Goal: Task Accomplishment & Management: Complete application form

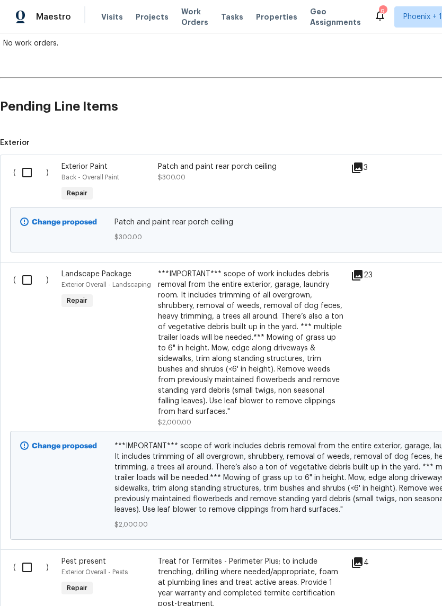
scroll to position [199, 0]
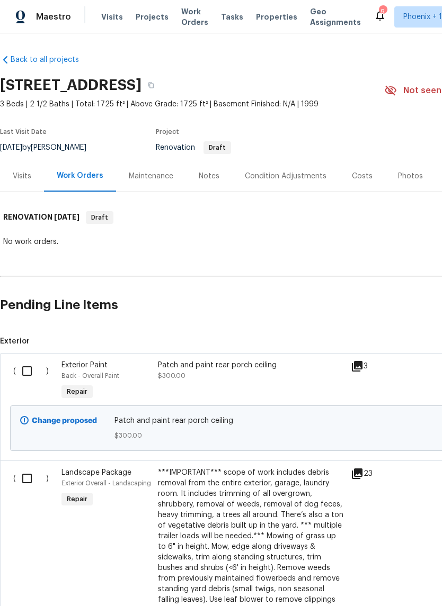
scroll to position [26, 0]
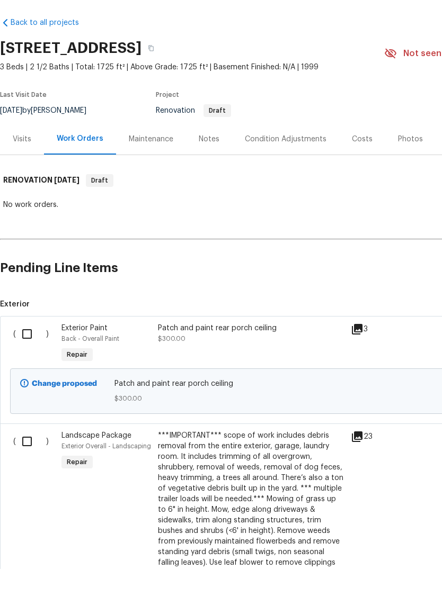
click at [22, 360] on input "checkbox" at bounding box center [31, 371] width 30 height 22
checkbox input "true"
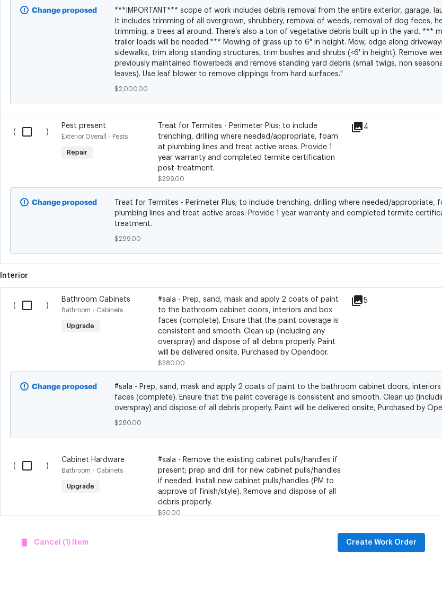
scroll to position [597, 0]
click at [32, 332] on input "checkbox" at bounding box center [31, 343] width 30 height 22
checkbox input "true"
click at [27, 492] on input "checkbox" at bounding box center [31, 503] width 30 height 22
checkbox input "true"
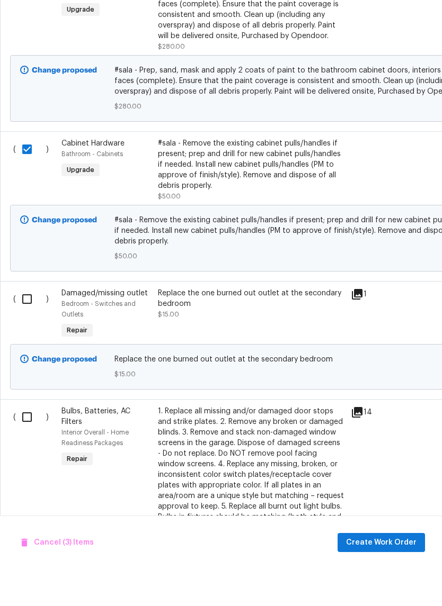
scroll to position [914, 0]
click at [26, 325] on input "checkbox" at bounding box center [31, 336] width 30 height 22
checkbox input "true"
click at [33, 443] on input "checkbox" at bounding box center [31, 454] width 30 height 22
checkbox input "true"
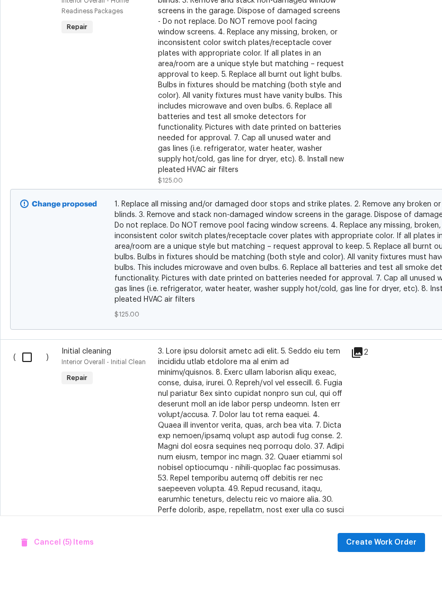
scroll to position [1352, 0]
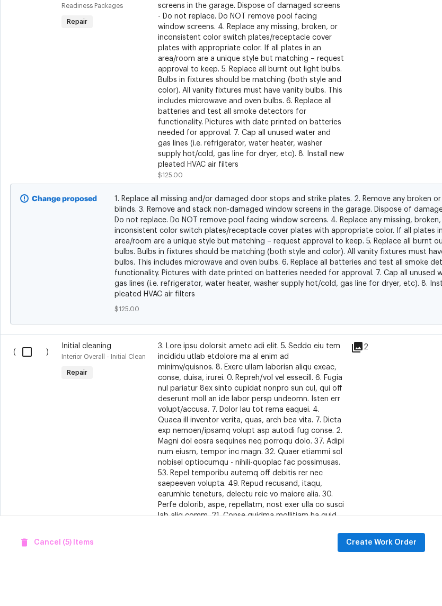
click at [26, 378] on input "checkbox" at bounding box center [31, 389] width 30 height 22
checkbox input "true"
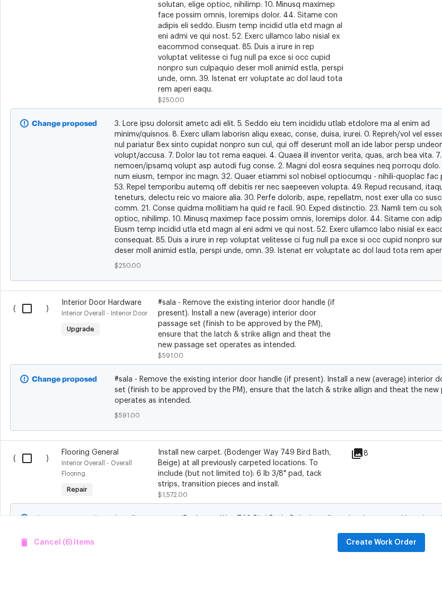
scroll to position [1884, 0]
click at [22, 335] on input "checkbox" at bounding box center [31, 346] width 30 height 22
checkbox input "true"
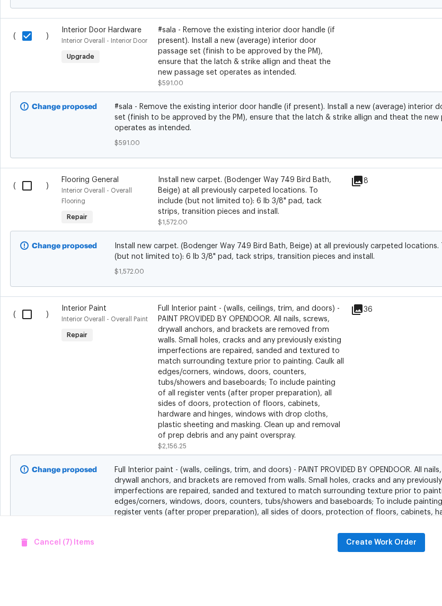
scroll to position [2157, 0]
click at [28, 340] on input "checkbox" at bounding box center [31, 351] width 30 height 22
checkbox input "true"
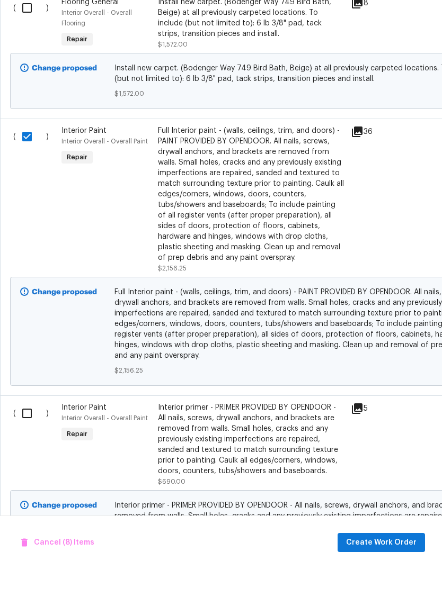
scroll to position [2335, 0]
click at [25, 440] on input "checkbox" at bounding box center [31, 451] width 30 height 22
checkbox input "true"
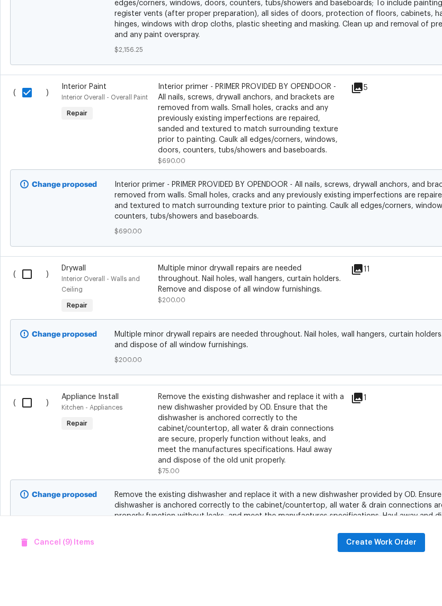
scroll to position [2656, 0]
click at [17, 300] on input "checkbox" at bounding box center [31, 311] width 30 height 22
checkbox input "true"
click at [28, 429] on input "checkbox" at bounding box center [31, 440] width 30 height 22
checkbox input "true"
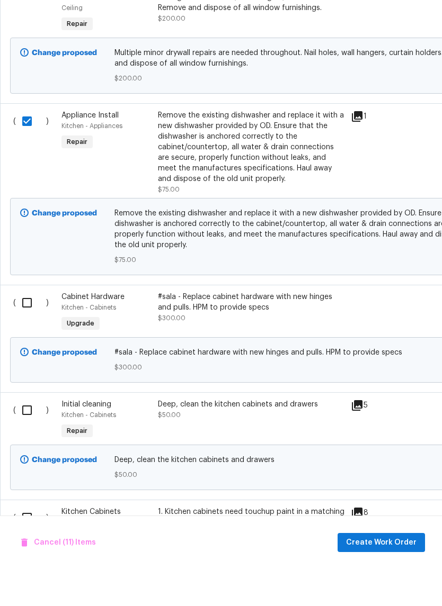
scroll to position [2937, 0]
click at [28, 329] on input "checkbox" at bounding box center [31, 340] width 30 height 22
checkbox input "true"
click at [30, 436] on input "checkbox" at bounding box center [31, 447] width 30 height 22
checkbox input "true"
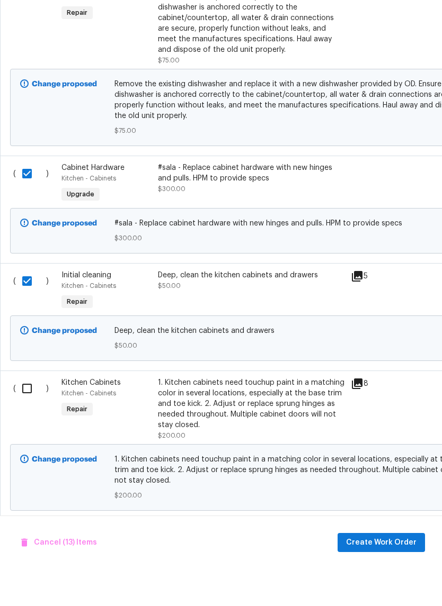
scroll to position [3067, 0]
click at [28, 414] on input "checkbox" at bounding box center [31, 425] width 30 height 22
checkbox input "true"
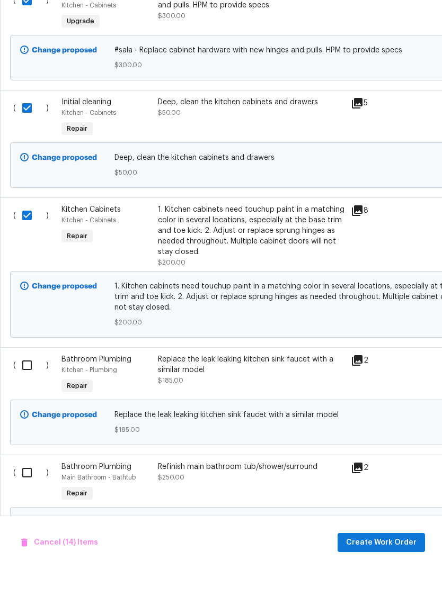
scroll to position [3240, 0]
click at [24, 391] on input "checkbox" at bounding box center [31, 402] width 30 height 22
checkbox input "true"
click at [21, 499] on input "checkbox" at bounding box center [31, 510] width 30 height 22
checkbox input "true"
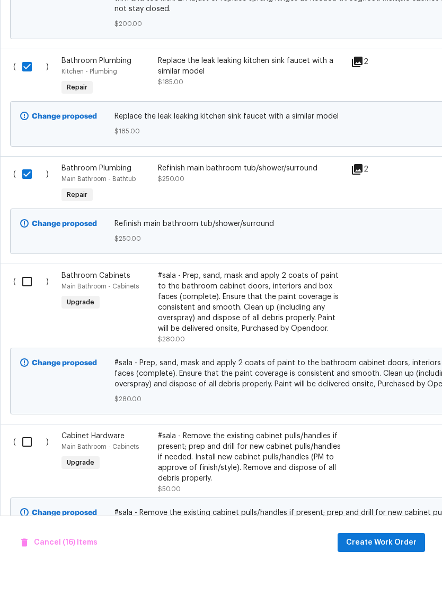
scroll to position [3539, 0]
click at [23, 308] on input "checkbox" at bounding box center [31, 319] width 30 height 22
checkbox input "true"
click at [21, 468] on input "checkbox" at bounding box center [31, 479] width 30 height 22
checkbox input "true"
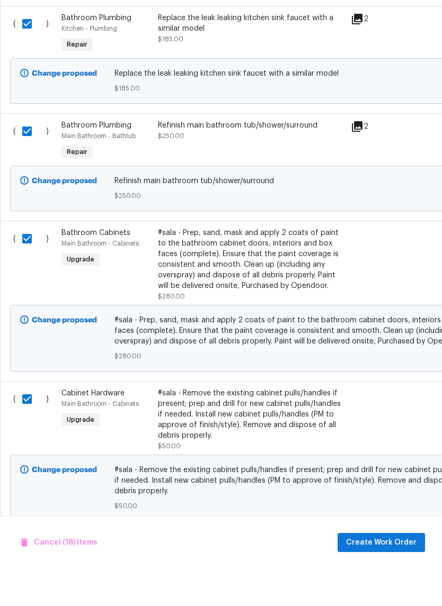
scroll to position [3581, 0]
click at [402, 574] on span "Create Work Order" at bounding box center [381, 580] width 70 height 13
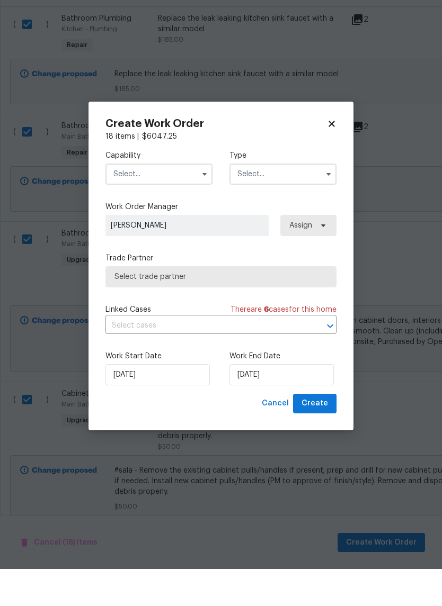
click at [166, 201] on input "text" at bounding box center [158, 211] width 107 height 21
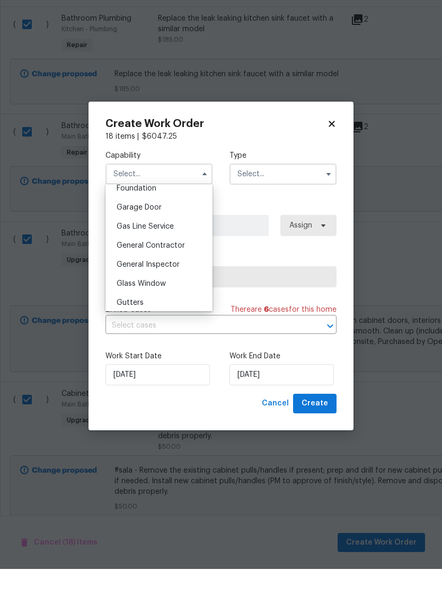
scroll to position [461, 0]
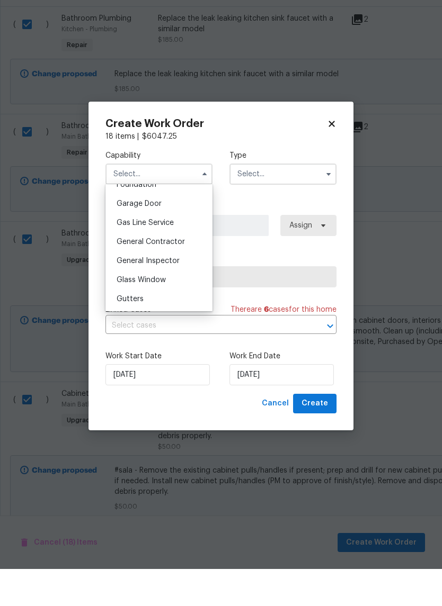
click at [174, 270] on div "General Contractor" at bounding box center [159, 279] width 102 height 19
type input "General Contractor"
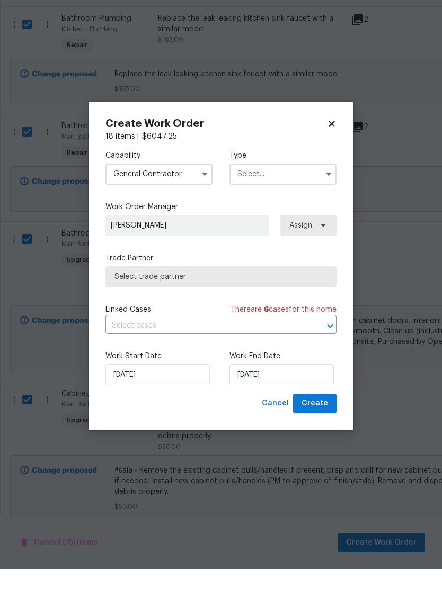
click at [291, 201] on input "text" at bounding box center [282, 211] width 107 height 21
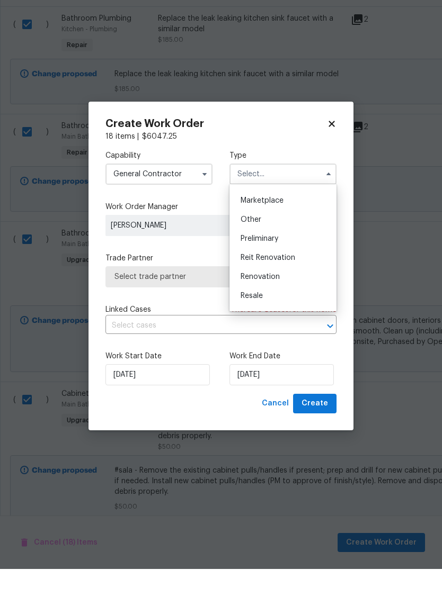
scroll to position [199, 0]
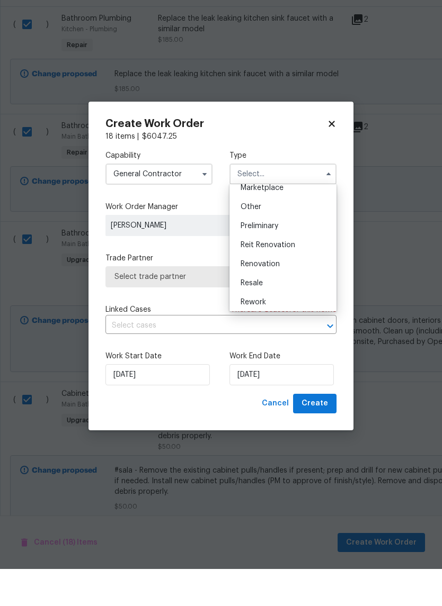
click at [282, 292] on div "Renovation" at bounding box center [283, 301] width 102 height 19
type input "Renovation"
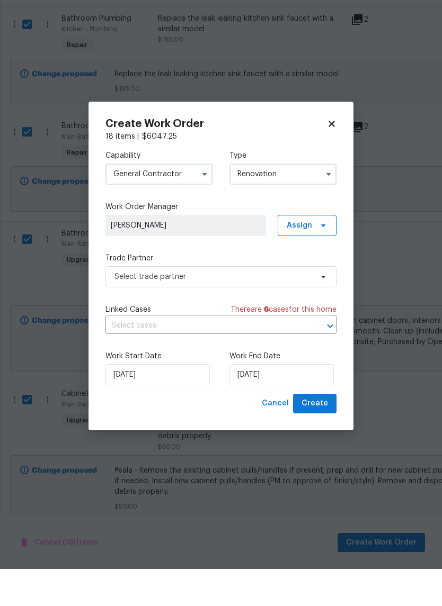
scroll to position [0, 0]
click at [298, 401] on input "[DATE]" at bounding box center [281, 411] width 104 height 21
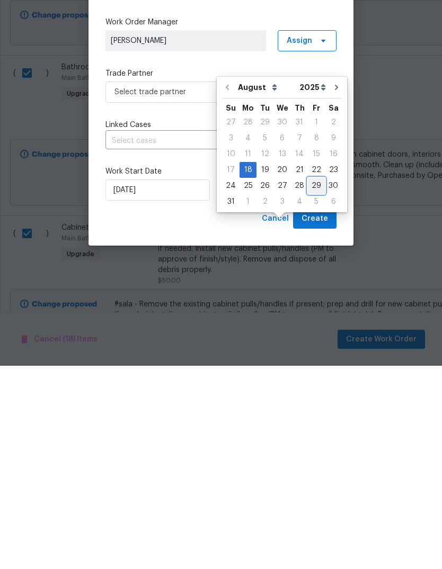
click at [316, 382] on div "29" at bounding box center [316, 389] width 17 height 15
type input "[DATE]"
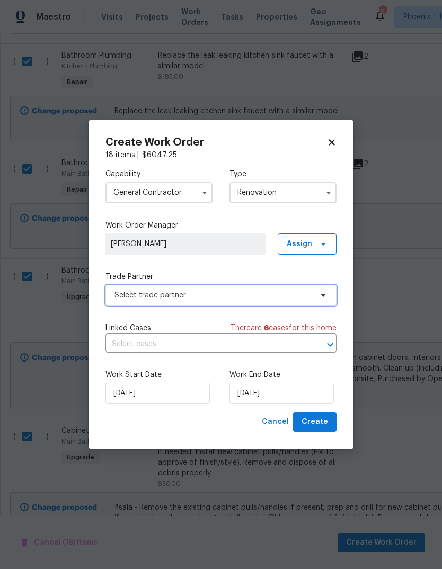
click at [299, 288] on span "Select trade partner" at bounding box center [220, 295] width 231 height 21
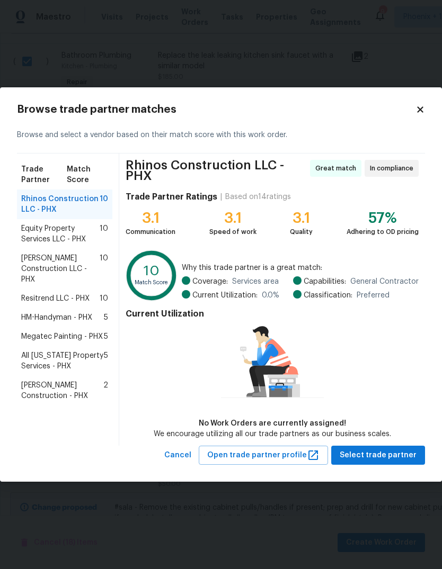
click at [65, 297] on span "Resitrend LLC - PHX" at bounding box center [55, 298] width 68 height 11
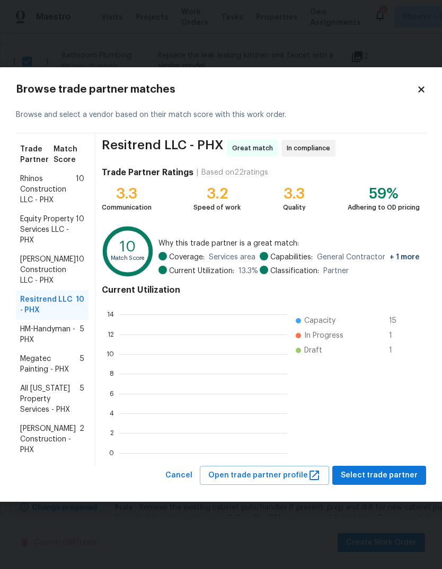
scroll to position [148, 168]
click at [392, 434] on ul "Capacity 15 In Progress 1 Draft 1" at bounding box center [350, 379] width 127 height 148
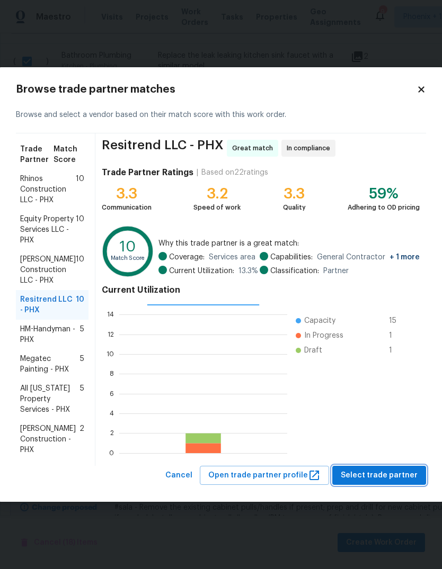
click at [386, 466] on button "Select trade partner" at bounding box center [379, 476] width 94 height 20
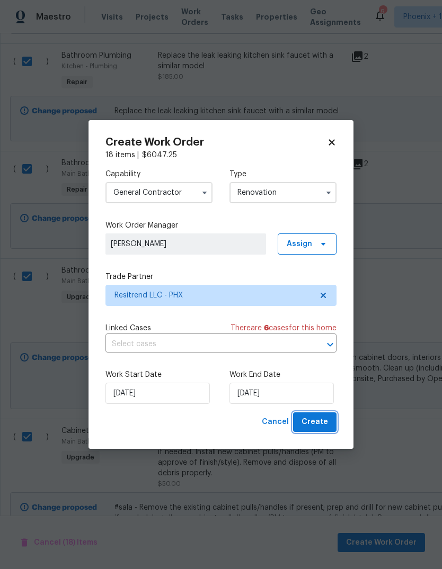
click at [315, 419] on span "Create" at bounding box center [314, 422] width 26 height 13
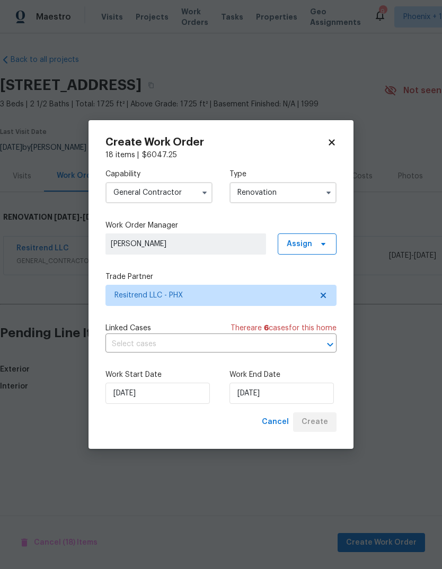
scroll to position [0, 0]
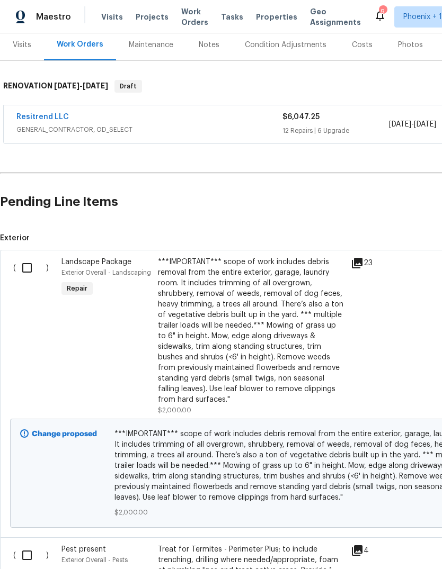
scroll to position [131, 0]
click at [23, 272] on input "checkbox" at bounding box center [31, 268] width 30 height 22
checkbox input "true"
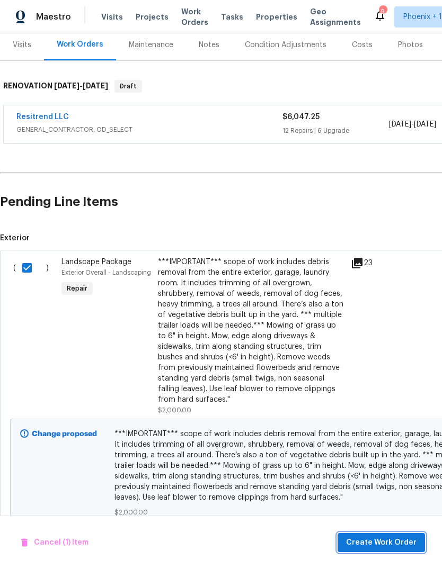
click at [385, 544] on span "Create Work Order" at bounding box center [381, 543] width 70 height 13
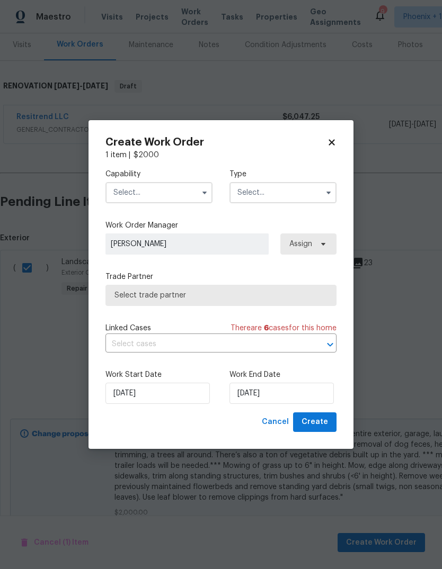
click at [174, 182] on input "text" at bounding box center [158, 192] width 107 height 21
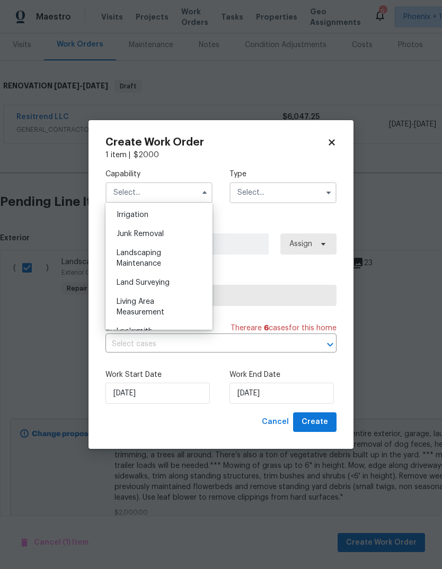
scroll to position [659, 0]
click at [165, 255] on div "Landscaping Maintenance" at bounding box center [159, 258] width 102 height 30
type input "Landscaping Maintenance"
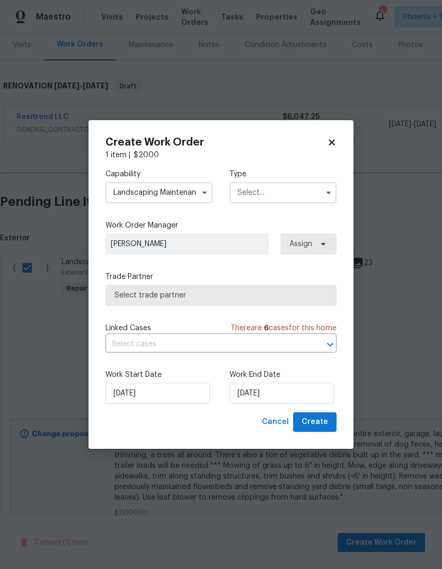
click at [312, 190] on input "text" at bounding box center [282, 192] width 107 height 21
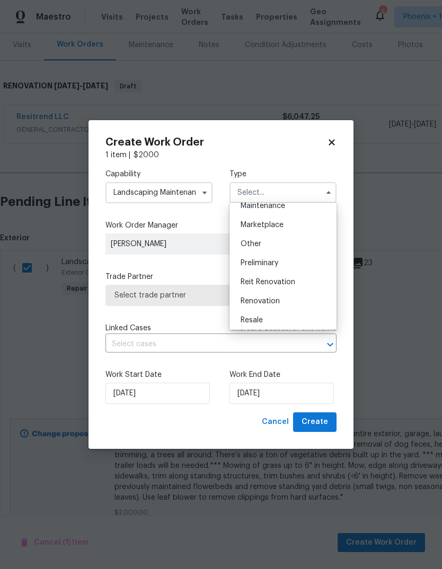
scroll to position [196, 0]
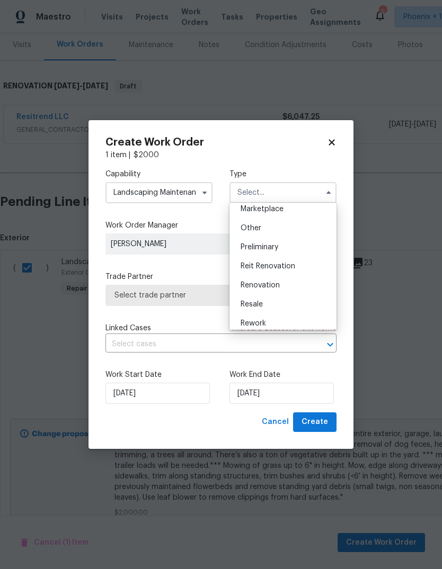
click at [288, 288] on div "Renovation" at bounding box center [283, 285] width 102 height 19
type input "Renovation"
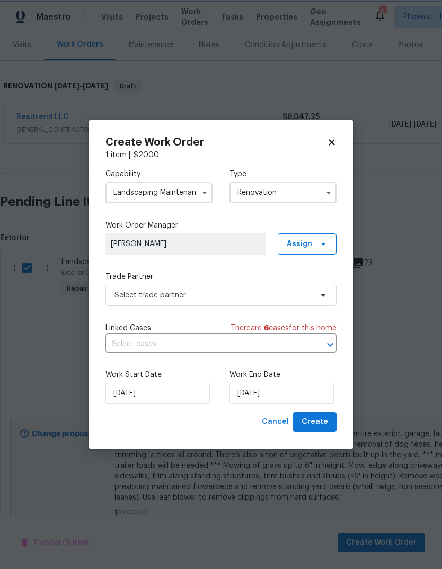
scroll to position [0, 0]
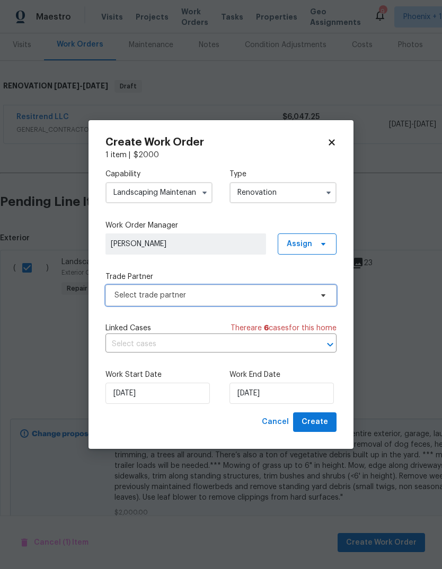
click at [313, 286] on span "Select trade partner" at bounding box center [220, 295] width 231 height 21
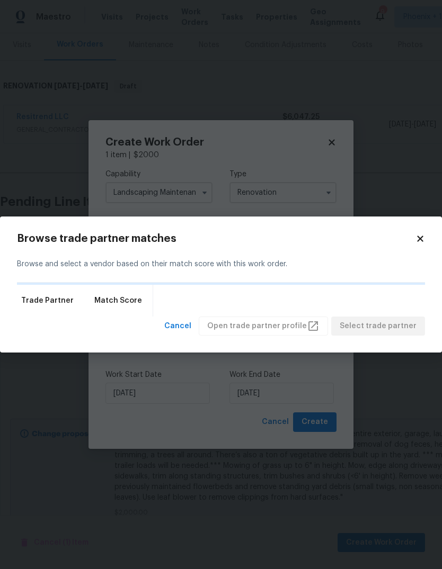
click at [416, 237] on icon at bounding box center [420, 239] width 10 height 10
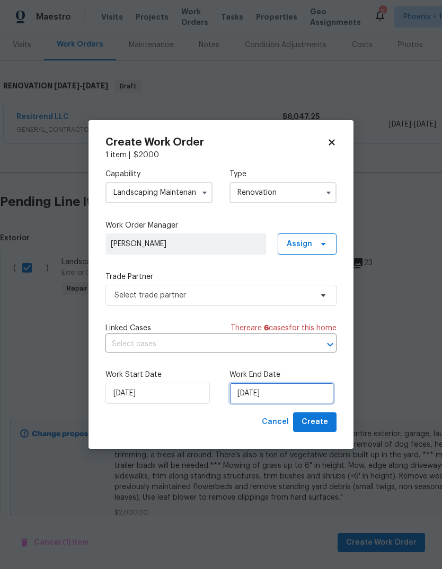
click at [279, 390] on input "[DATE]" at bounding box center [281, 393] width 104 height 21
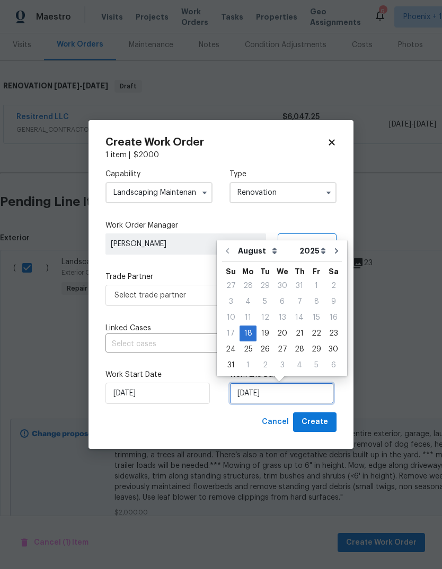
scroll to position [8, 0]
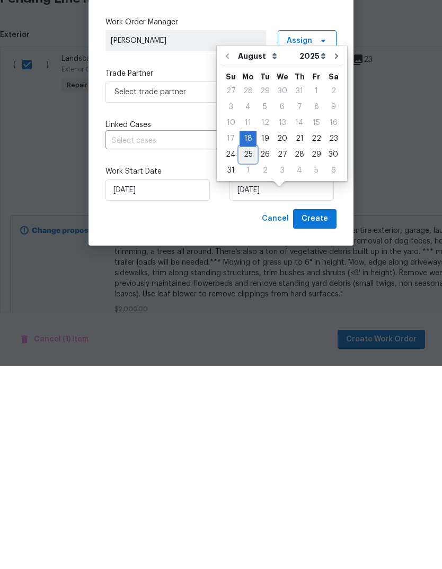
click at [246, 351] on div "25" at bounding box center [247, 358] width 17 height 15
type input "[DATE]"
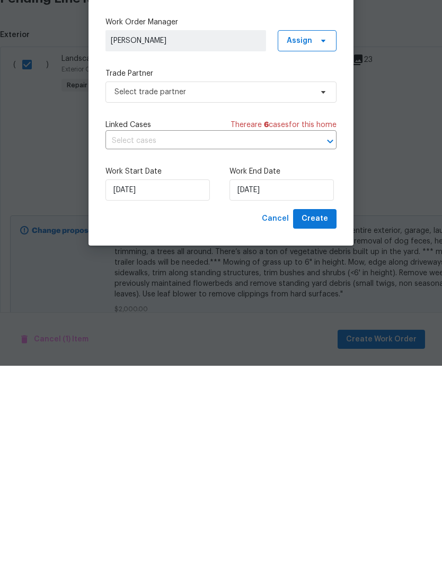
scroll to position [40, 0]
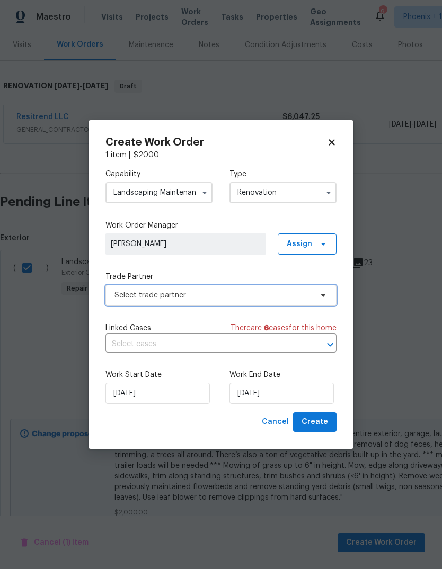
click at [318, 295] on span at bounding box center [322, 295] width 12 height 8
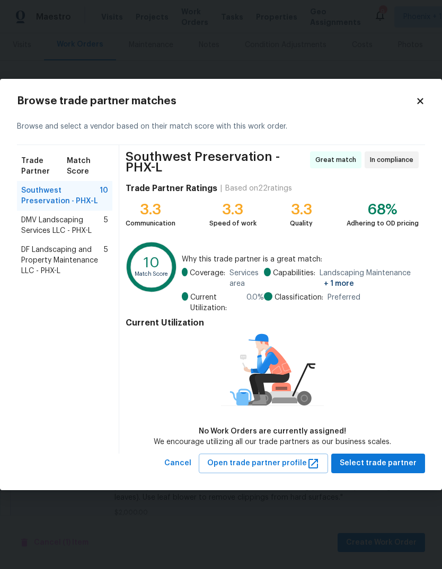
click at [67, 228] on span "DMV Landscaping Services LLC - PHX-L" at bounding box center [62, 225] width 83 height 21
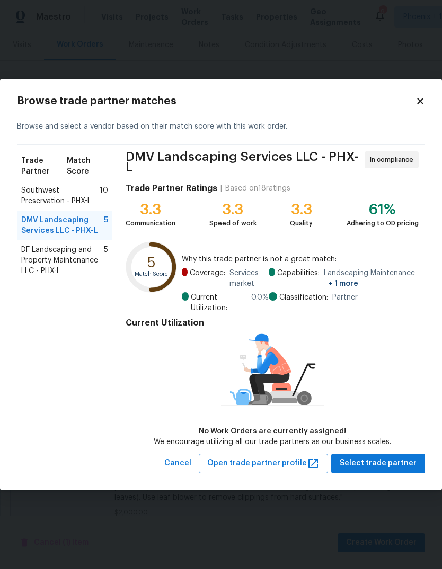
click at [81, 268] on span "DF Landscaping and Property Maintenance LLC - PHX-L" at bounding box center [62, 261] width 83 height 32
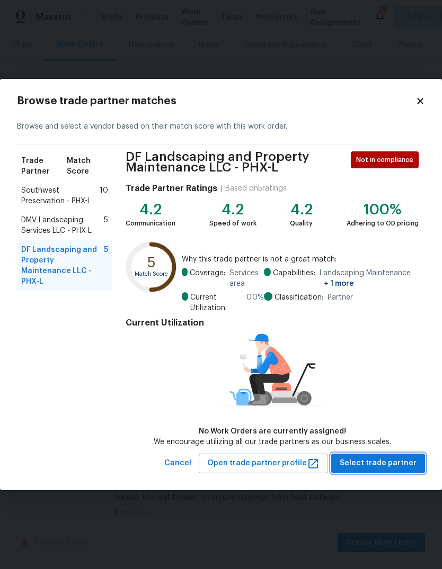
click at [386, 472] on button "Select trade partner" at bounding box center [378, 464] width 94 height 20
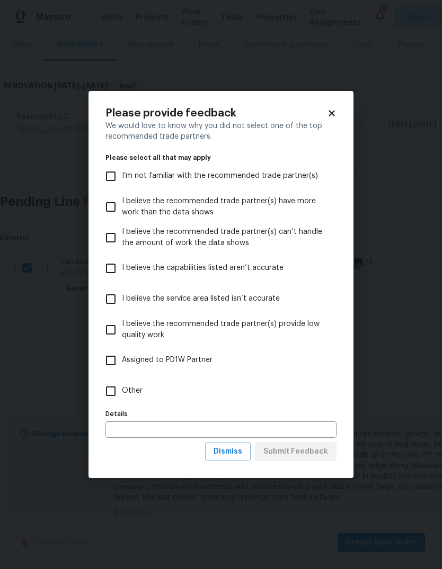
click at [109, 396] on input "Other" at bounding box center [111, 391] width 22 height 22
checkbox input "true"
click at [187, 425] on input "text" at bounding box center [220, 430] width 231 height 16
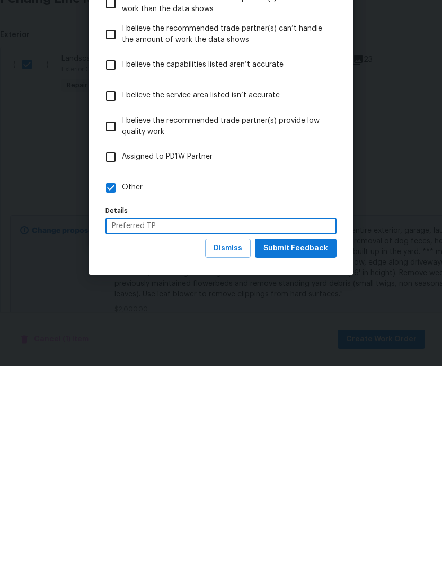
type input "Preferred TP"
click at [302, 445] on span "Submit Feedback" at bounding box center [295, 451] width 65 height 13
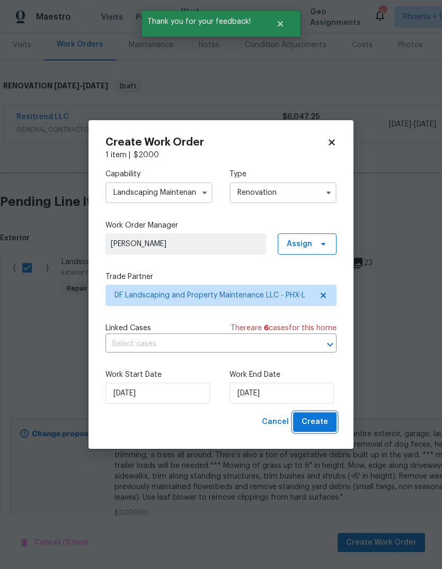
click at [334, 417] on button "Create" at bounding box center [314, 423] width 43 height 20
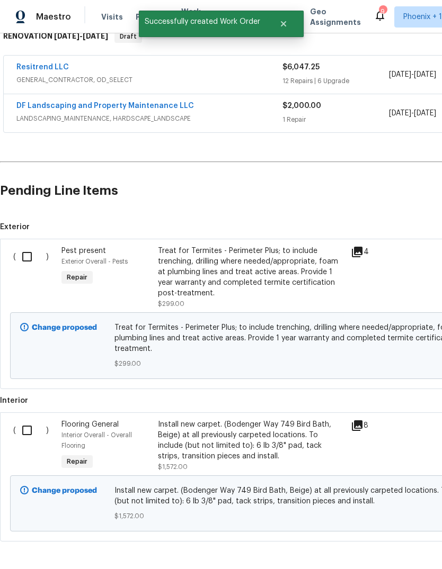
scroll to position [181, 0]
click at [36, 246] on input "checkbox" at bounding box center [31, 257] width 30 height 22
checkbox input "true"
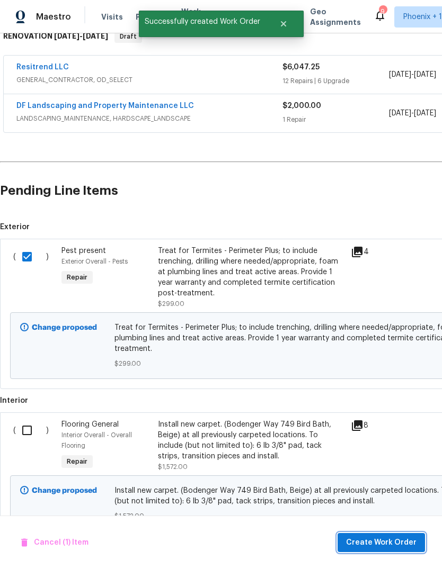
click at [400, 539] on span "Create Work Order" at bounding box center [381, 543] width 70 height 13
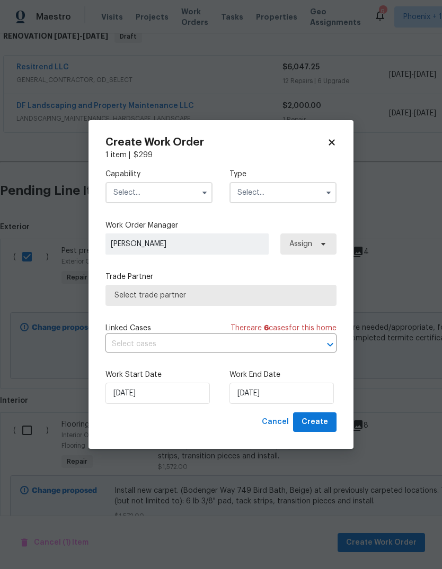
click at [194, 191] on input "text" at bounding box center [158, 192] width 107 height 21
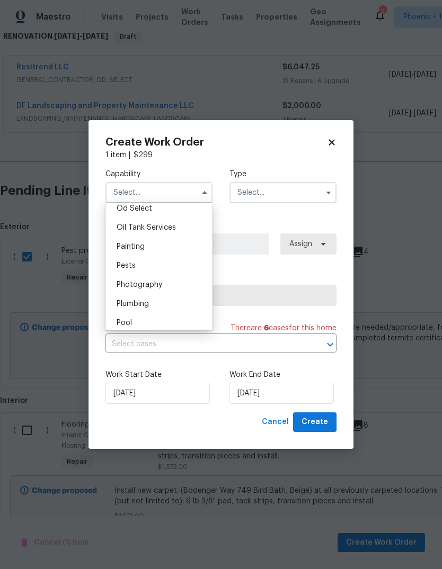
scroll to position [871, 0]
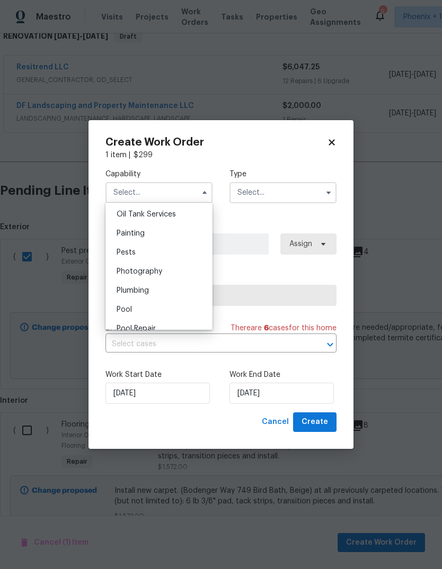
click at [177, 253] on div "Pests" at bounding box center [159, 252] width 102 height 19
type input "Pests"
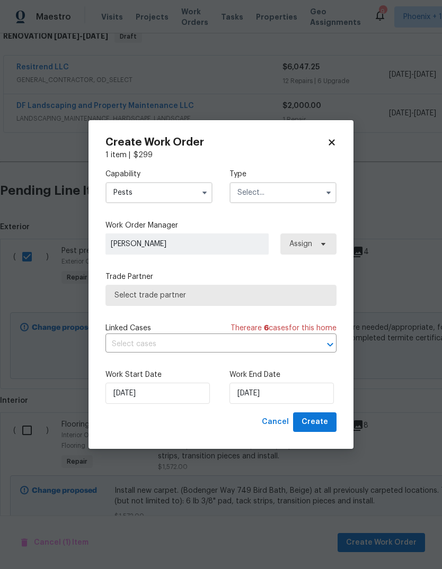
click at [315, 198] on input "text" at bounding box center [282, 192] width 107 height 21
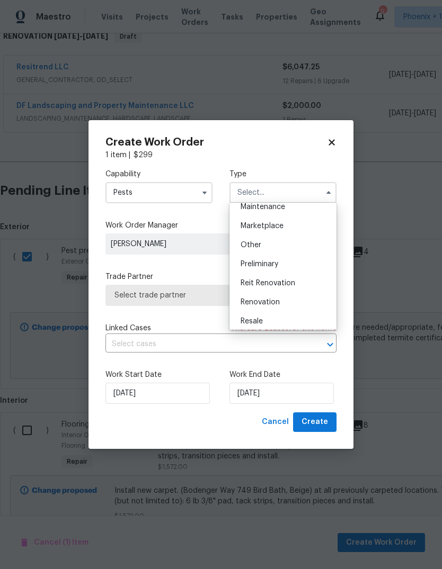
scroll to position [178, 0]
click at [300, 303] on div "Renovation" at bounding box center [283, 303] width 102 height 19
type input "Renovation"
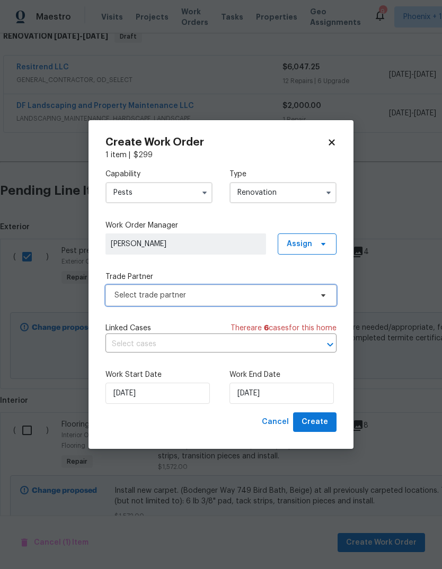
click at [322, 301] on span "Select trade partner" at bounding box center [220, 295] width 231 height 21
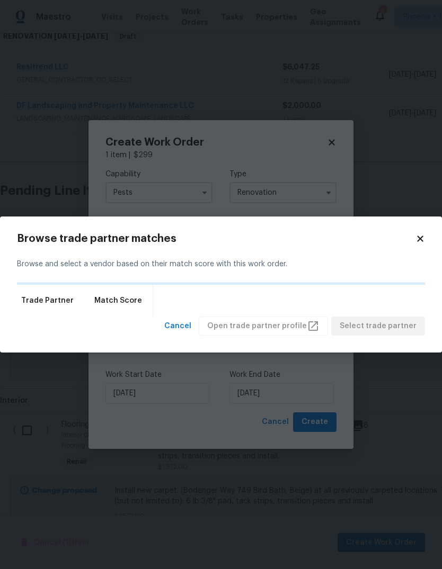
click at [416, 242] on icon at bounding box center [420, 239] width 10 height 10
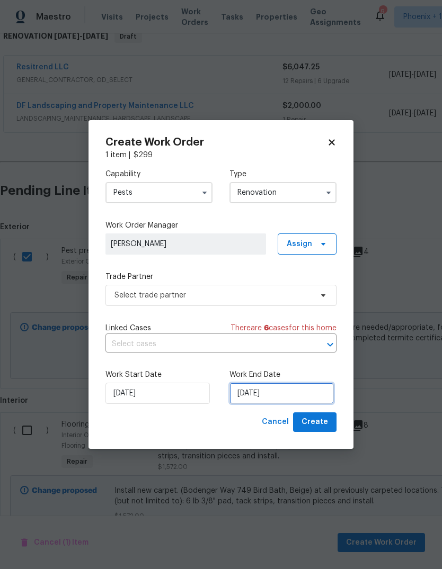
click at [281, 395] on input "[DATE]" at bounding box center [281, 393] width 104 height 21
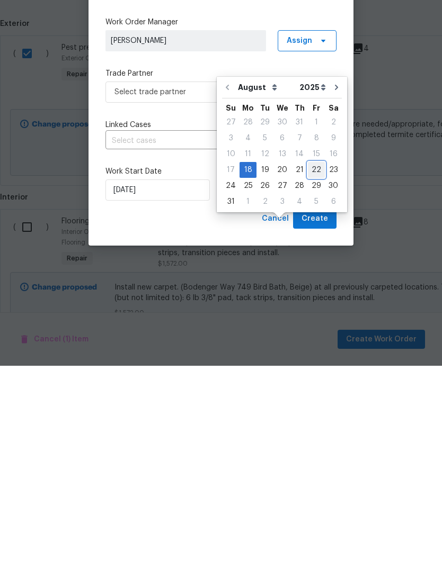
click at [310, 366] on div "22" at bounding box center [316, 373] width 17 height 15
type input "[DATE]"
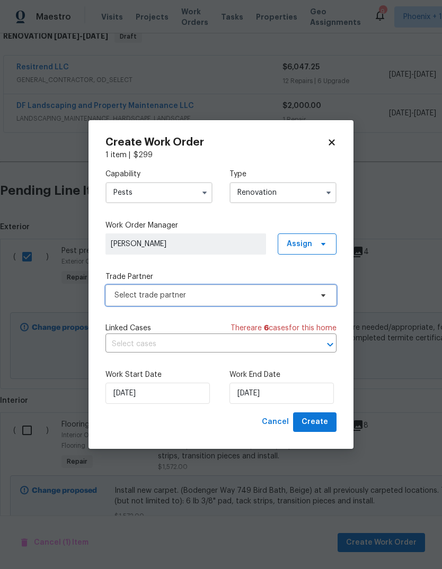
click at [318, 290] on span "Select trade partner" at bounding box center [220, 295] width 231 height 21
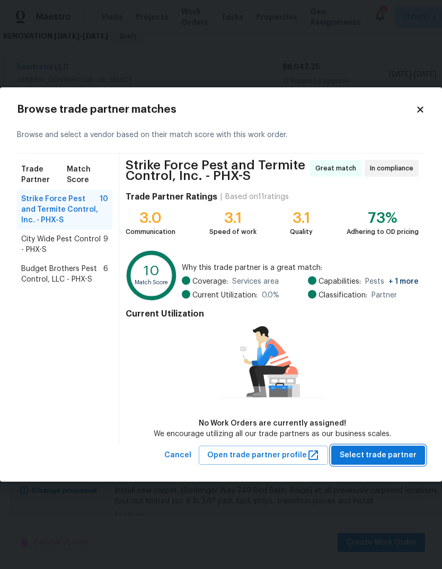
click at [389, 452] on span "Select trade partner" at bounding box center [378, 455] width 77 height 13
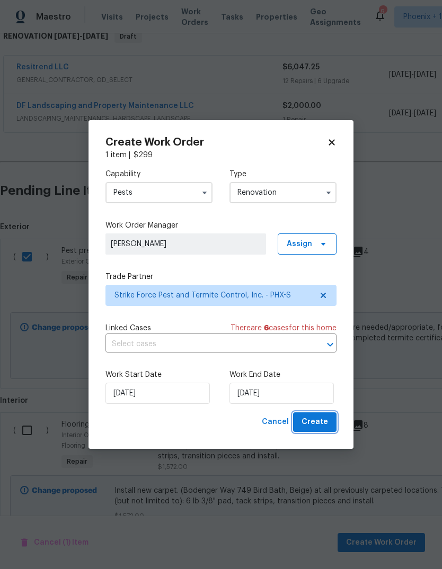
click at [312, 421] on span "Create" at bounding box center [314, 422] width 26 height 13
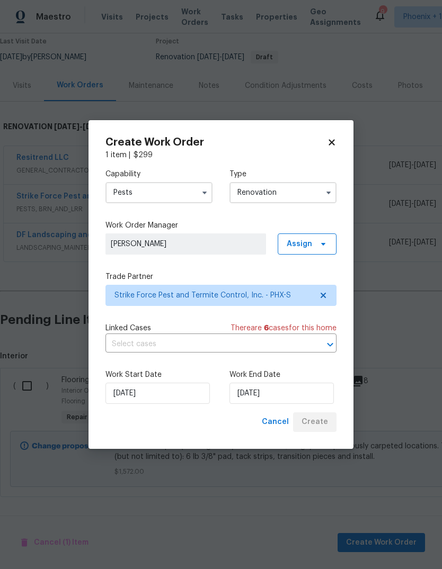
scroll to position [51, 0]
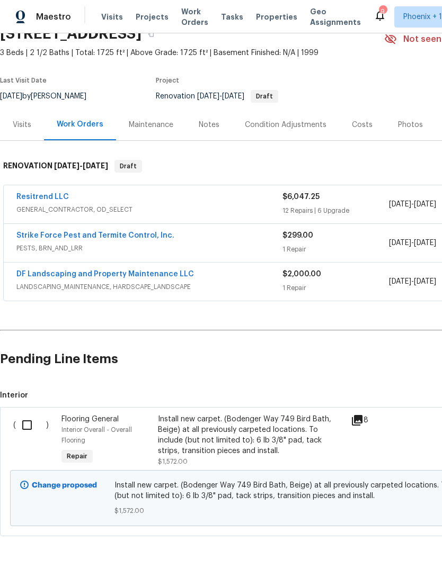
click at [23, 414] on input "checkbox" at bounding box center [31, 425] width 30 height 22
checkbox input "true"
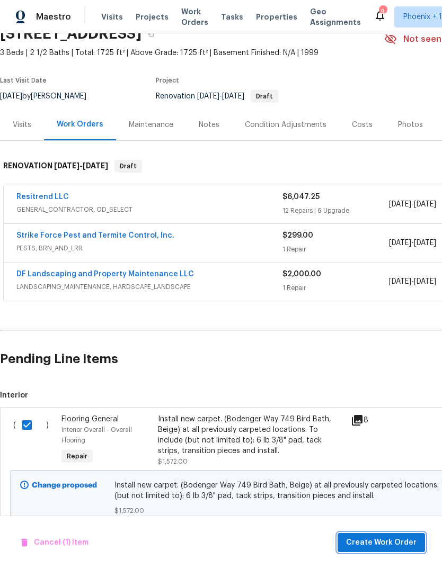
click at [385, 534] on button "Create Work Order" at bounding box center [380, 543] width 87 height 20
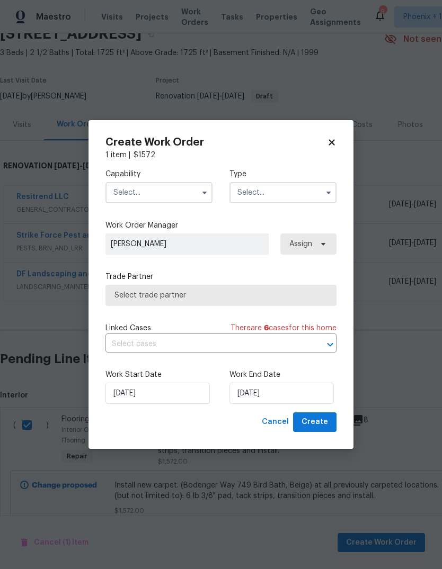
click at [175, 193] on input "text" at bounding box center [158, 192] width 107 height 21
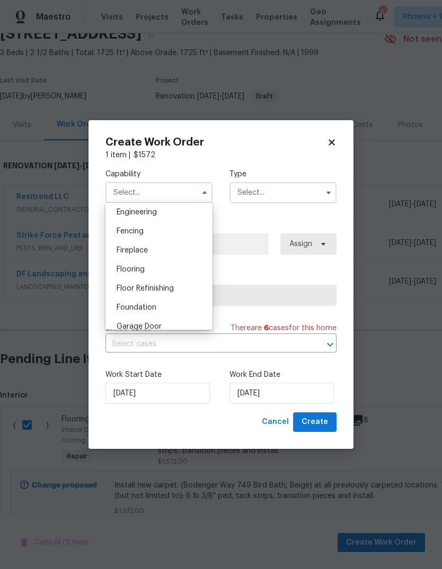
scroll to position [378, 0]
click at [171, 248] on div "Flooring" at bounding box center [159, 248] width 102 height 19
type input "Flooring"
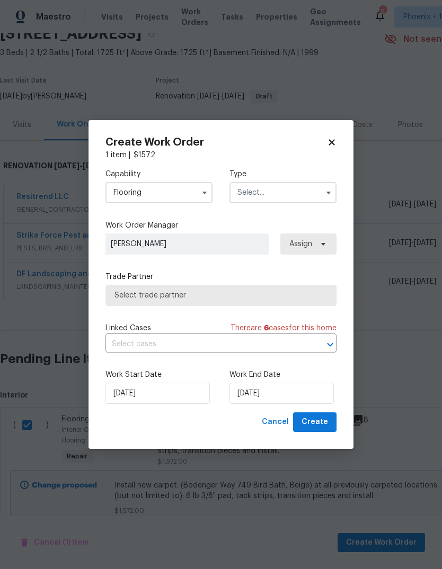
click at [281, 201] on input "text" at bounding box center [282, 192] width 107 height 21
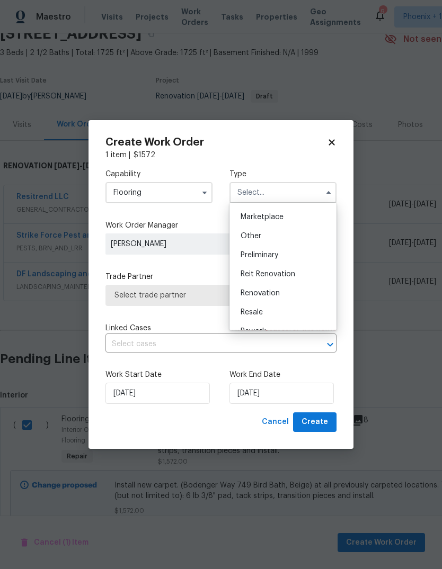
scroll to position [191, 0]
click at [286, 287] on div "Renovation" at bounding box center [283, 290] width 102 height 19
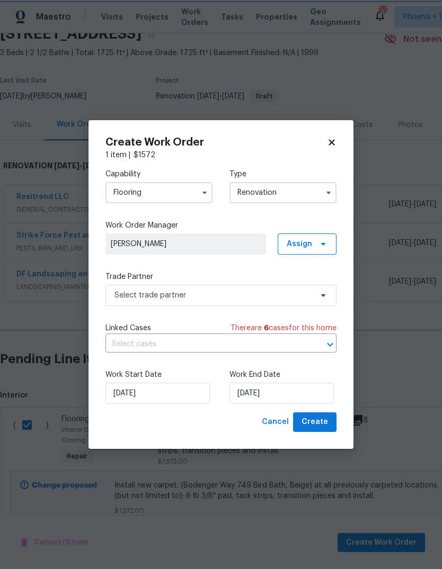
type input "Renovation"
click at [303, 400] on input "[DATE]" at bounding box center [281, 393] width 104 height 21
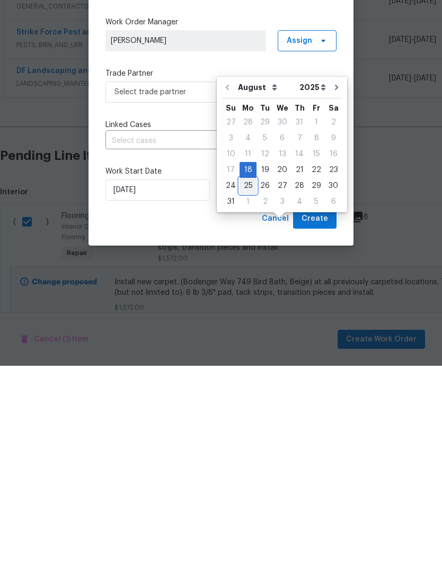
click at [243, 382] on div "25" at bounding box center [247, 389] width 17 height 15
type input "[DATE]"
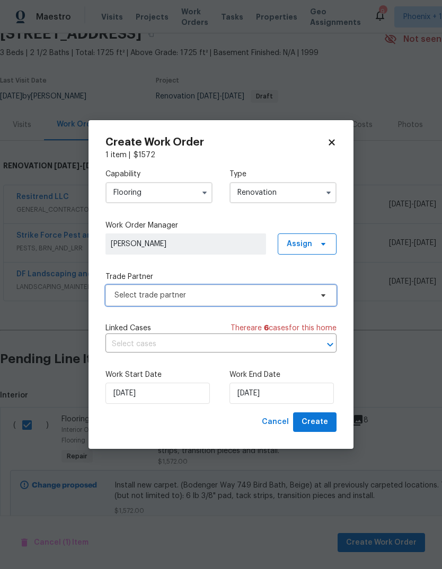
click at [314, 293] on span "Select trade partner" at bounding box center [220, 295] width 231 height 21
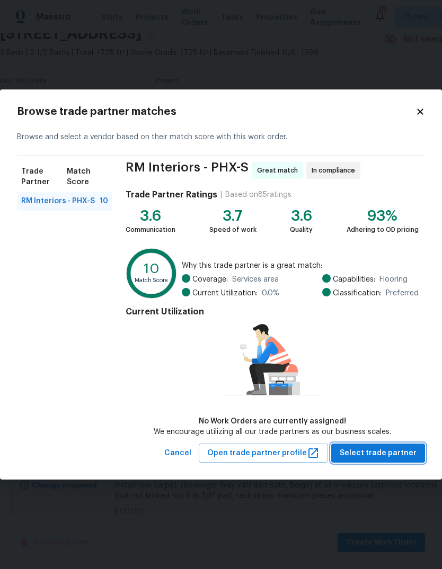
click at [397, 449] on span "Select trade partner" at bounding box center [378, 453] width 77 height 13
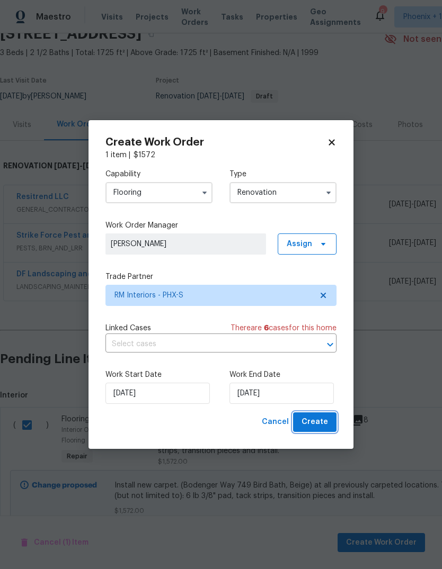
click at [314, 418] on span "Create" at bounding box center [314, 422] width 26 height 13
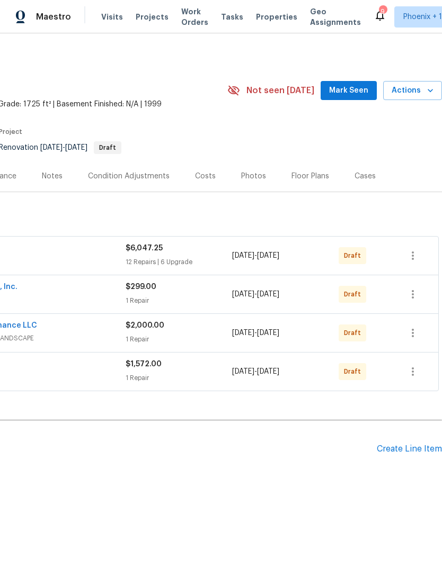
scroll to position [0, 157]
click at [411, 254] on icon "button" at bounding box center [412, 255] width 13 height 13
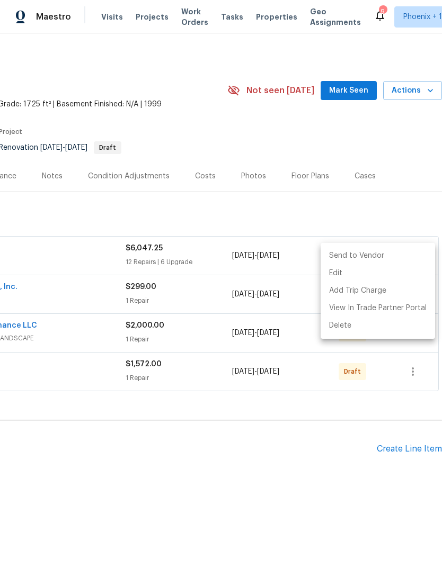
click at [368, 253] on li "Send to Vendor" at bounding box center [377, 255] width 114 height 17
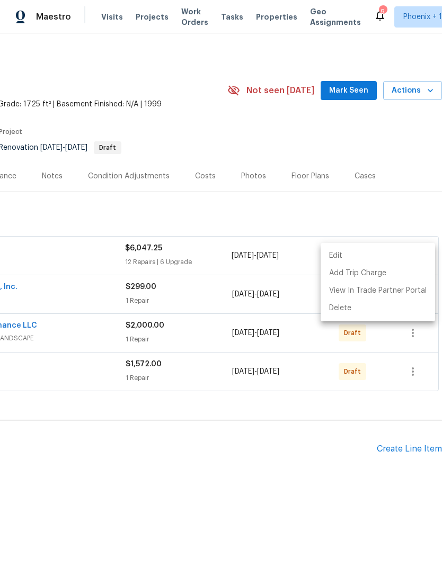
click at [398, 193] on div at bounding box center [221, 284] width 442 height 569
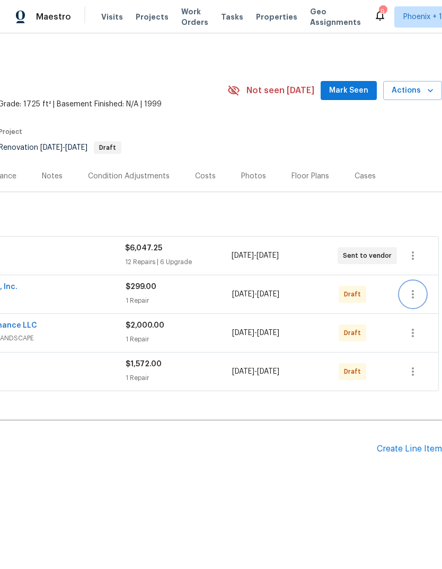
click at [415, 293] on icon "button" at bounding box center [412, 294] width 13 height 13
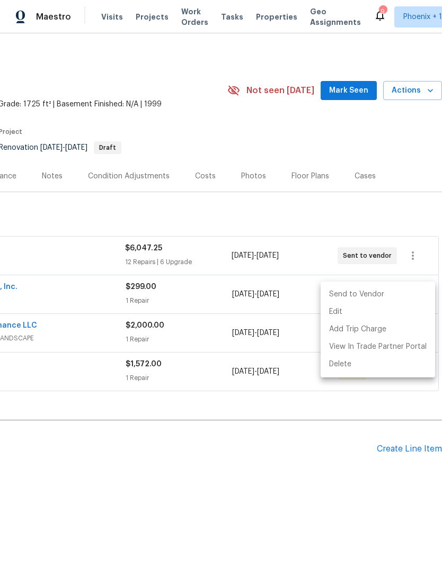
click at [368, 291] on li "Send to Vendor" at bounding box center [377, 294] width 114 height 17
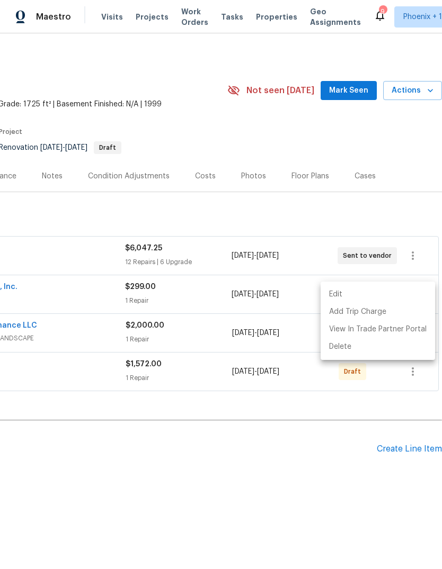
click at [402, 198] on div at bounding box center [221, 284] width 442 height 569
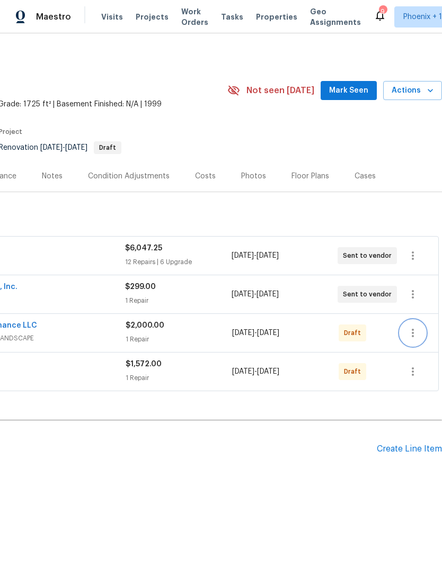
click at [414, 330] on icon "button" at bounding box center [413, 333] width 2 height 8
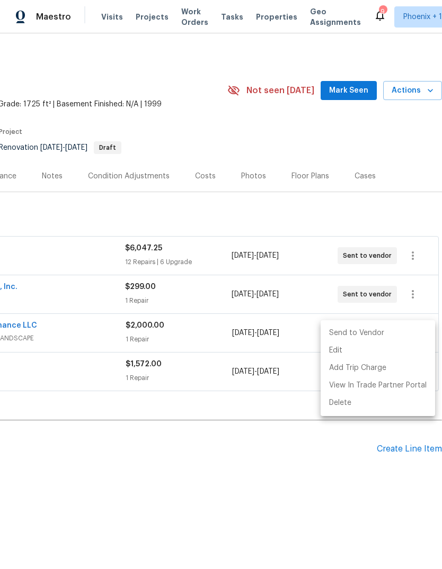
click at [361, 327] on li "Send to Vendor" at bounding box center [377, 333] width 114 height 17
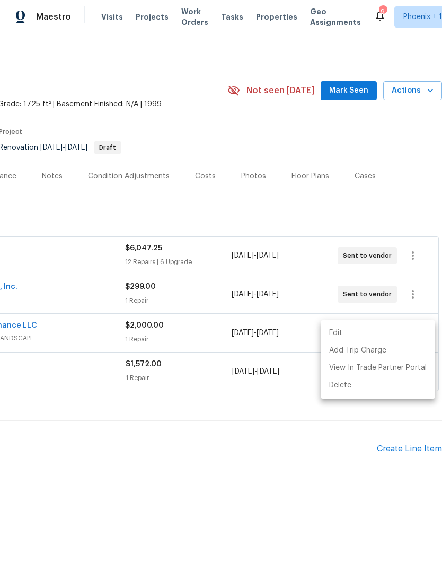
click at [403, 183] on div at bounding box center [221, 284] width 442 height 569
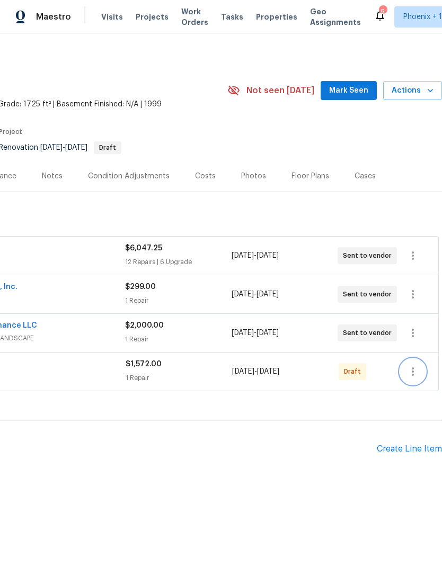
click at [414, 362] on button "button" at bounding box center [412, 371] width 25 height 25
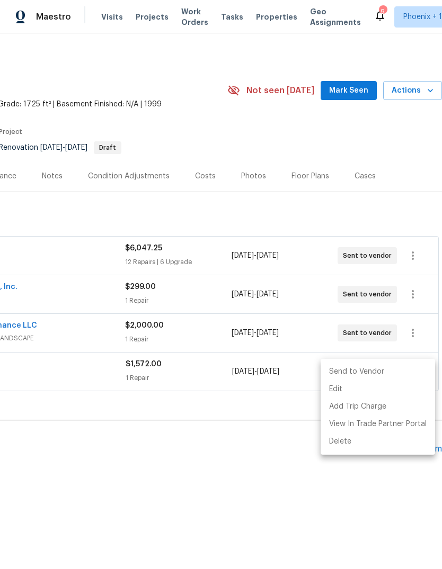
click at [363, 368] on li "Send to Vendor" at bounding box center [377, 371] width 114 height 17
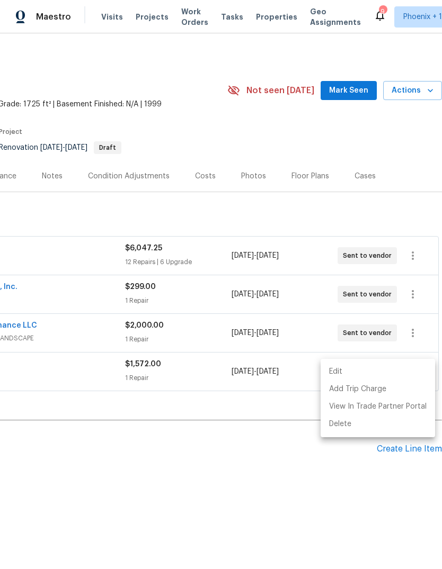
click at [408, 172] on div at bounding box center [221, 284] width 442 height 569
